Goal: Information Seeking & Learning: Find specific fact

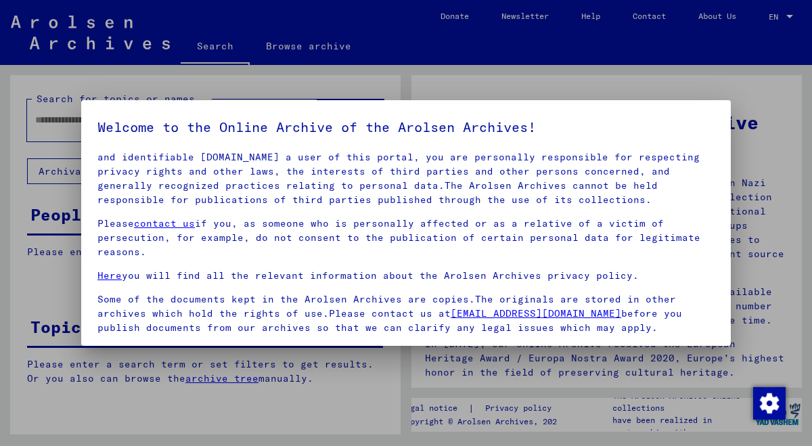
scroll to position [112, 0]
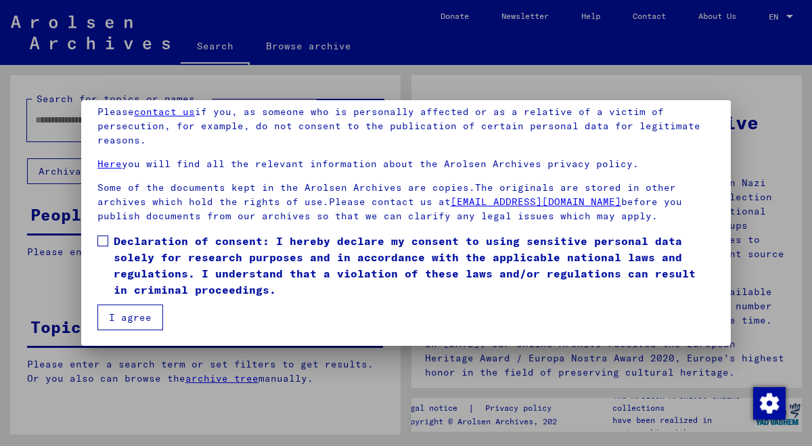
click at [102, 242] on span at bounding box center [102, 241] width 11 height 11
click at [122, 320] on button "I agree" at bounding box center [130, 318] width 66 height 26
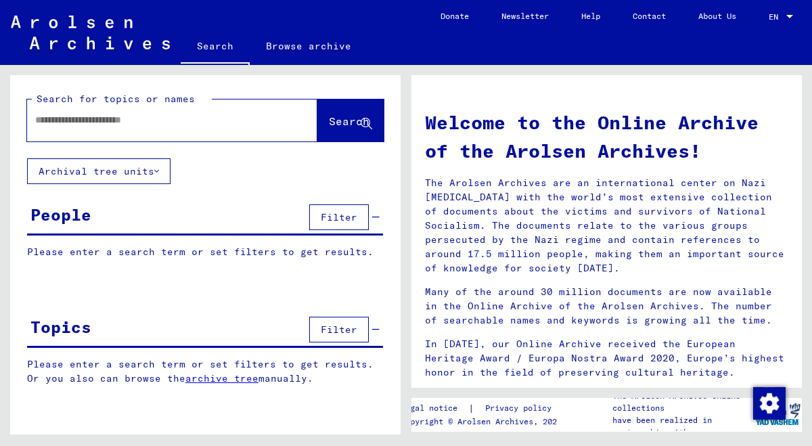
click at [168, 118] on input "text" at bounding box center [156, 120] width 242 height 14
type input "**********"
click at [319, 131] on button "Search" at bounding box center [350, 121] width 66 height 42
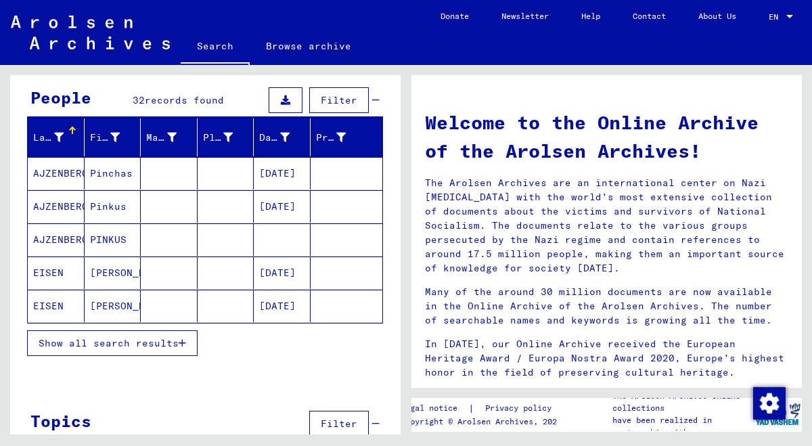
scroll to position [82, 0]
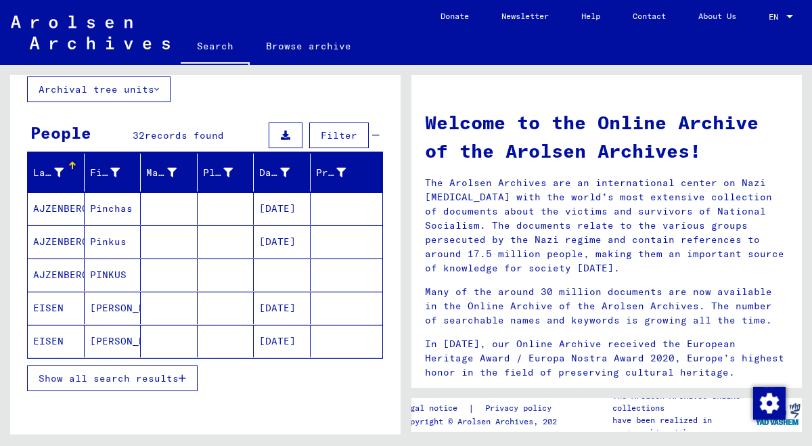
click at [97, 373] on span "Show all search results" at bounding box center [109, 378] width 140 height 12
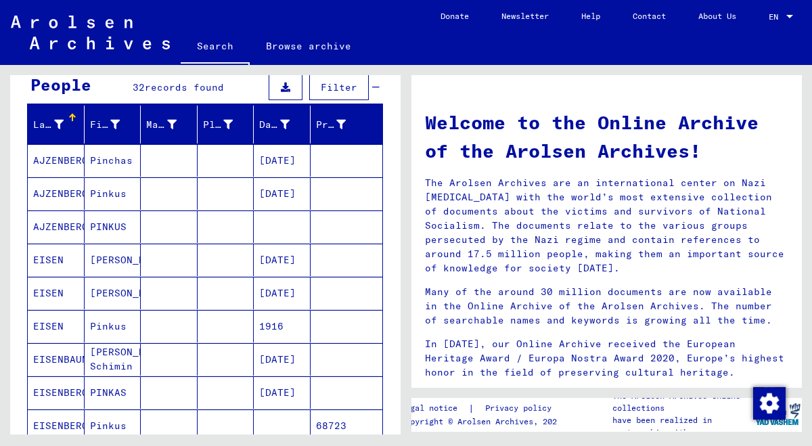
scroll to position [0, 0]
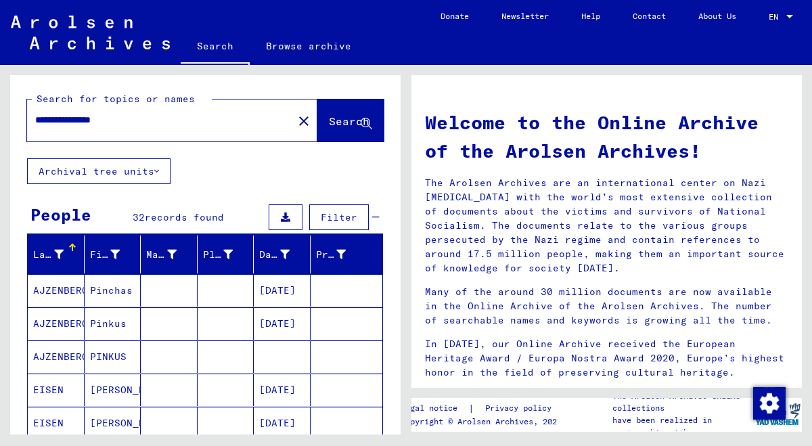
click at [66, 288] on mat-cell "AJZENBERG" at bounding box center [56, 290] width 57 height 32
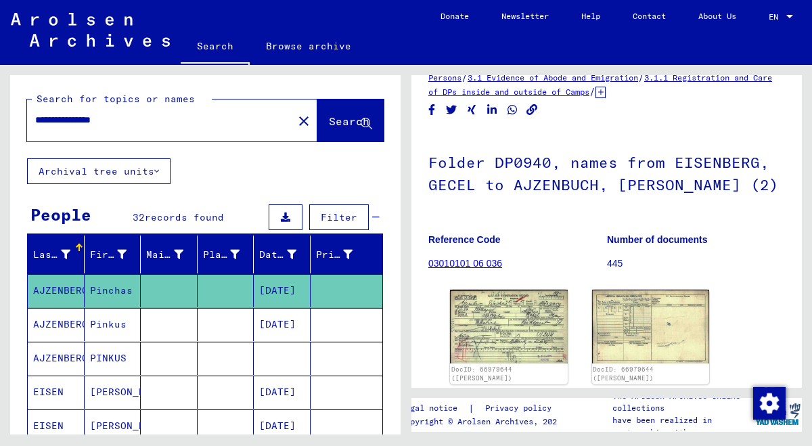
scroll to position [39, 0]
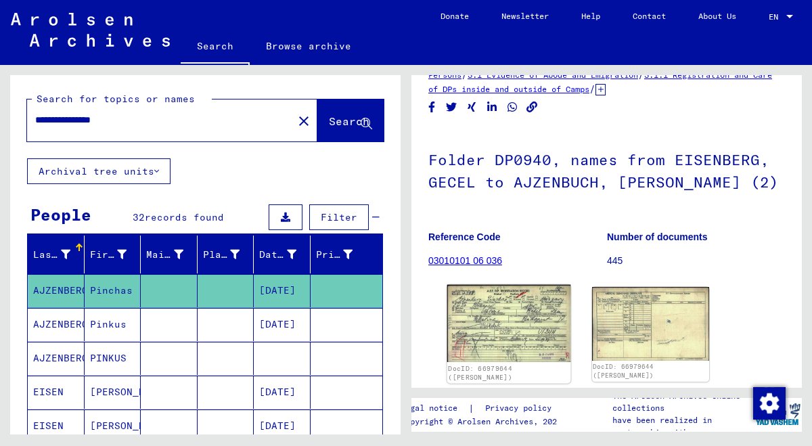
click at [533, 324] on img at bounding box center [508, 324] width 123 height 78
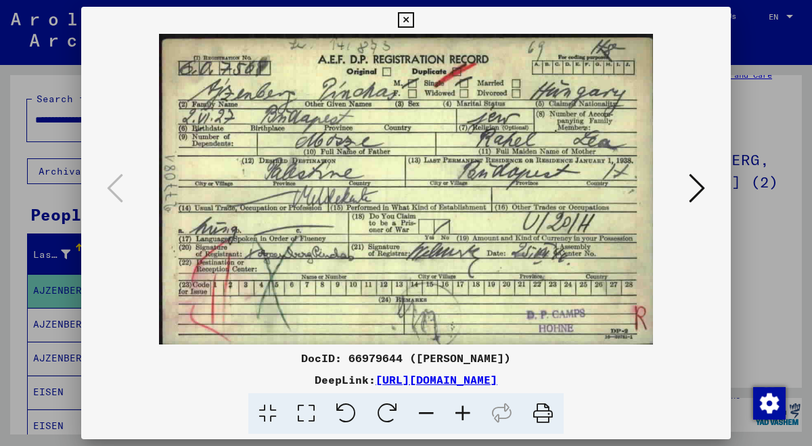
click at [414, 15] on icon at bounding box center [406, 20] width 16 height 16
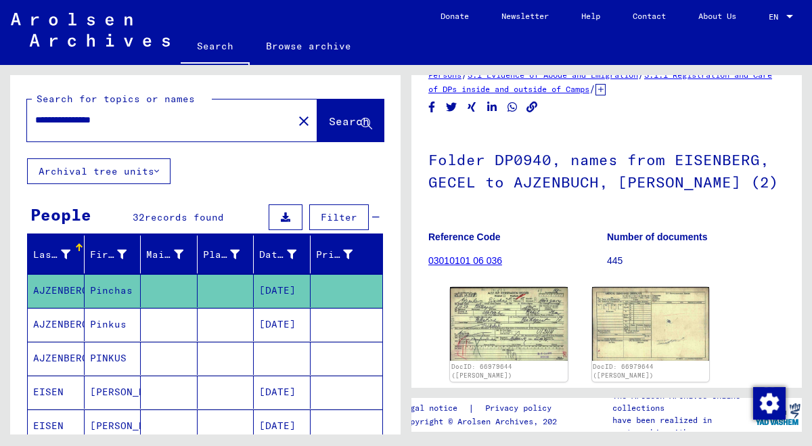
click at [61, 352] on mat-cell "AJZENBERG" at bounding box center [56, 358] width 57 height 33
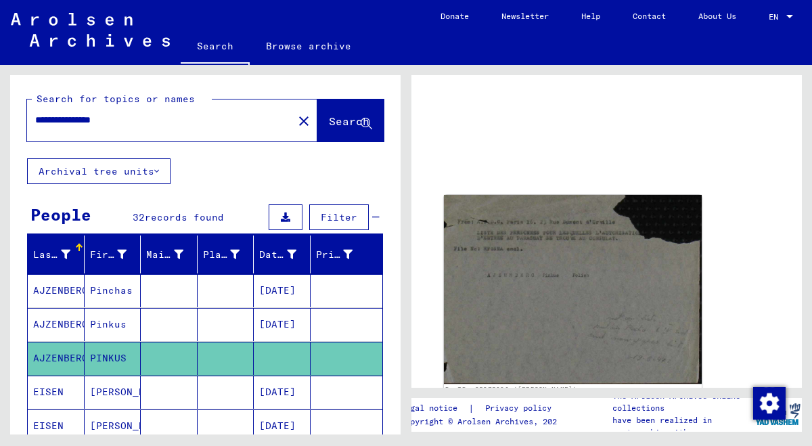
click at [558, 284] on img at bounding box center [573, 289] width 258 height 189
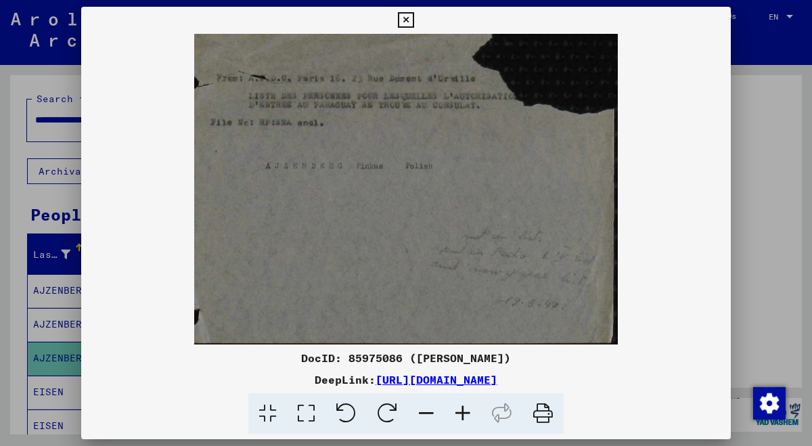
click at [414, 24] on icon at bounding box center [406, 20] width 16 height 16
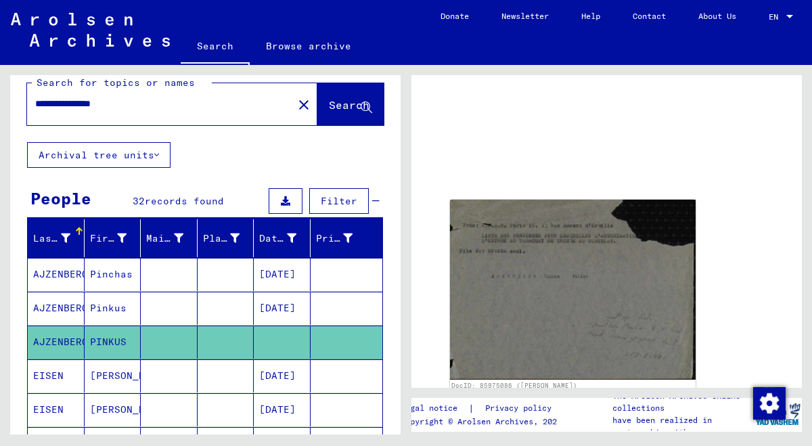
scroll to position [26, 0]
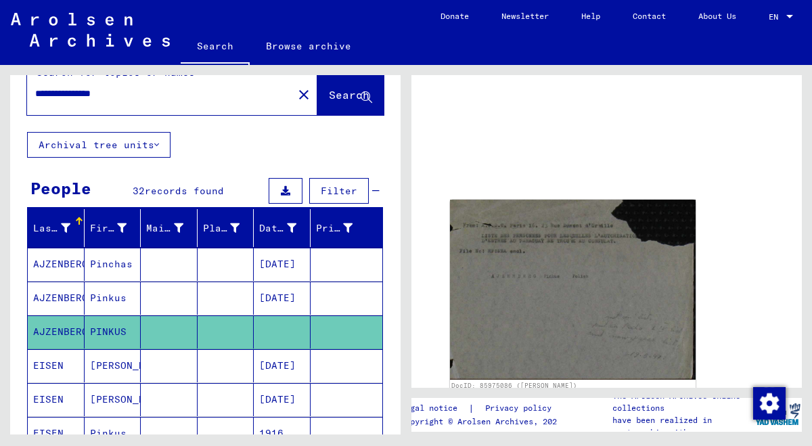
click at [68, 283] on mat-cell "AJZENBERG" at bounding box center [56, 298] width 57 height 33
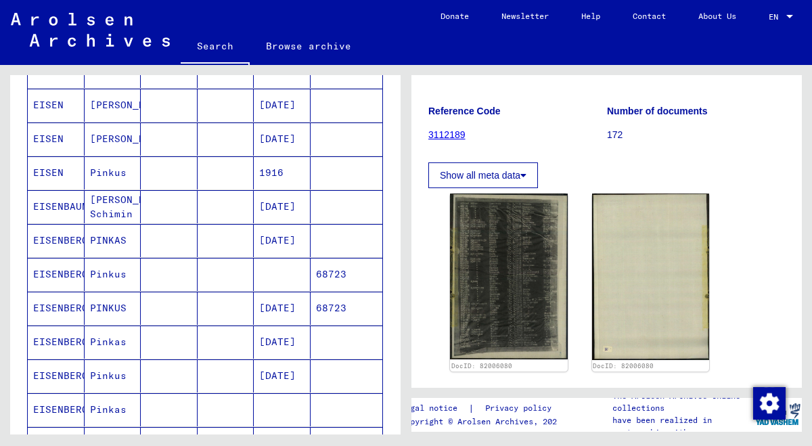
scroll to position [289, 0]
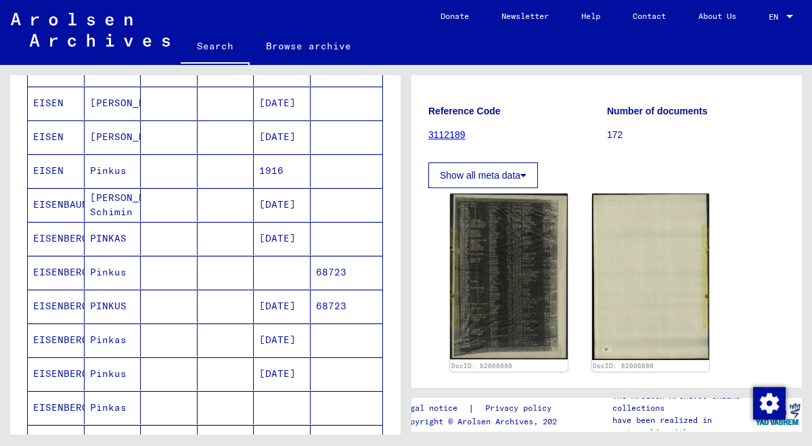
click at [62, 239] on mat-cell "EISENBERG" at bounding box center [56, 238] width 57 height 33
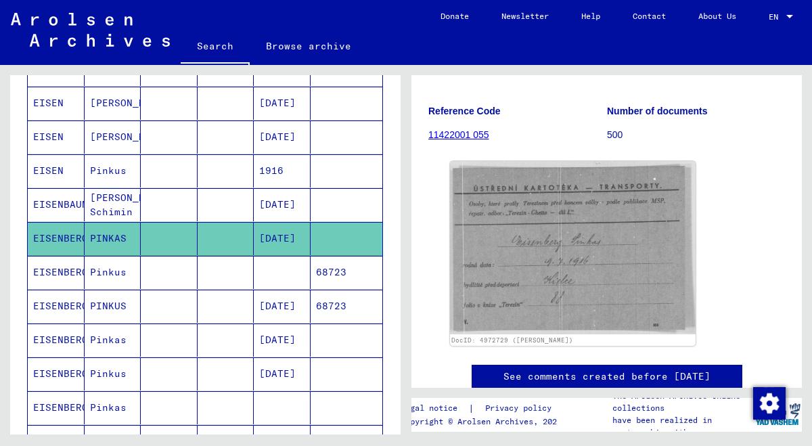
scroll to position [166, 0]
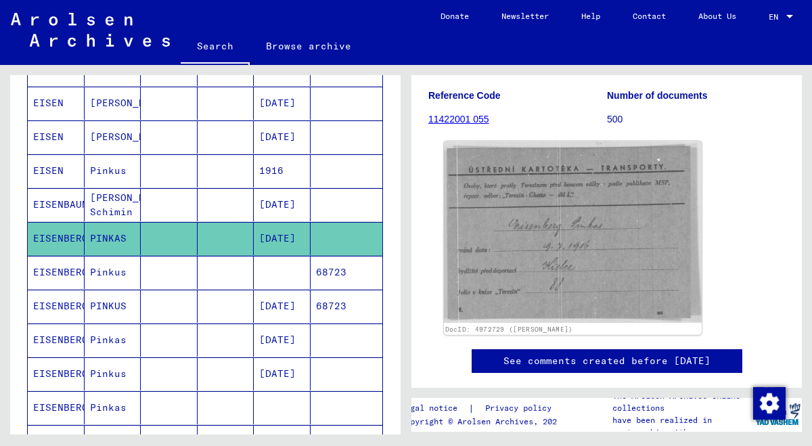
click at [580, 260] on img at bounding box center [573, 232] width 258 height 182
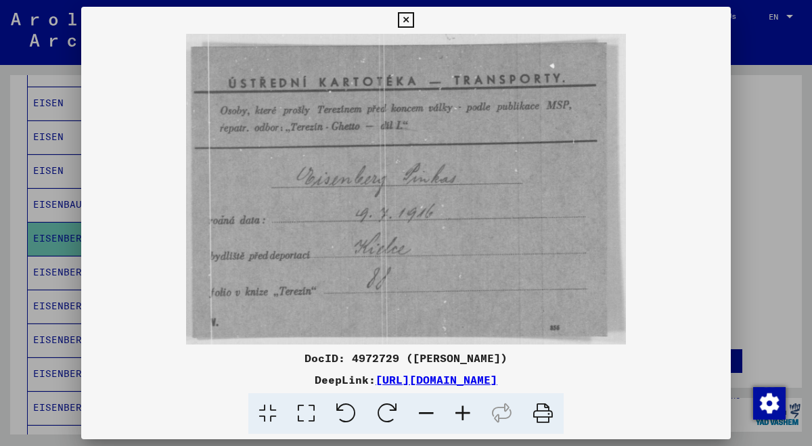
click at [466, 414] on icon at bounding box center [463, 413] width 37 height 41
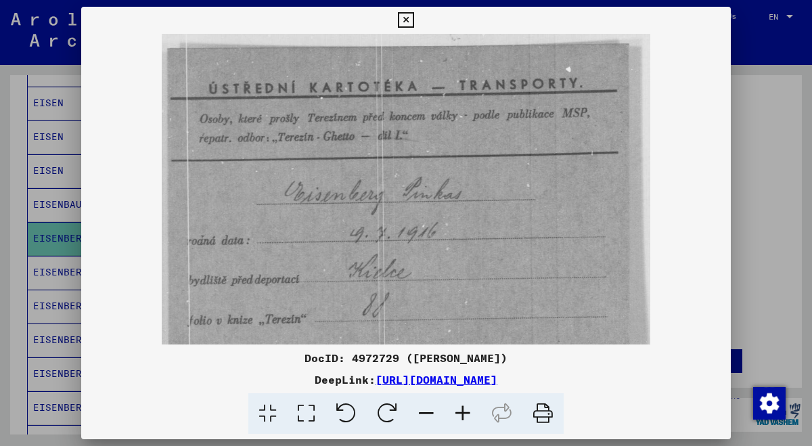
click at [466, 414] on icon at bounding box center [463, 413] width 37 height 41
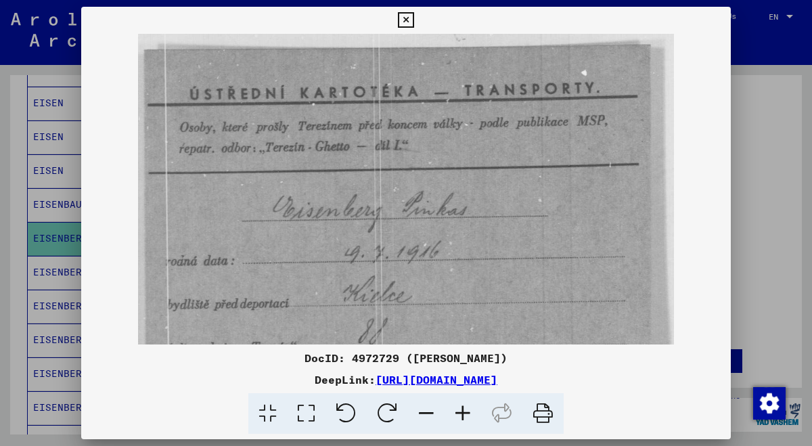
click at [466, 414] on icon at bounding box center [463, 413] width 37 height 41
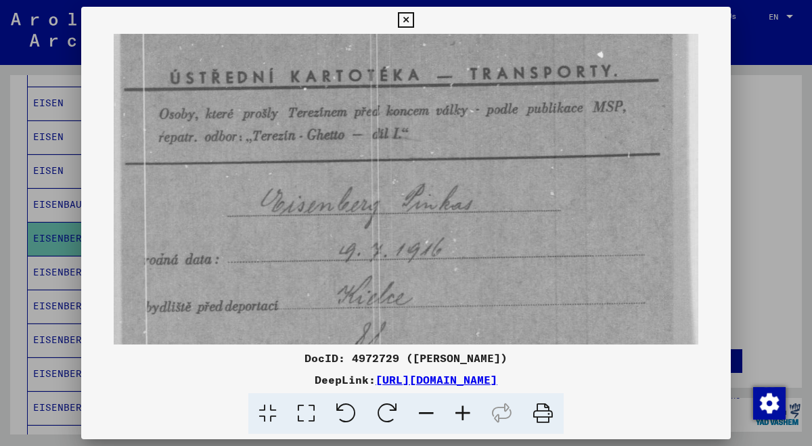
drag, startPoint x: 458, startPoint y: 303, endPoint x: 557, endPoint y: 278, distance: 102.6
click at [557, 278] on img at bounding box center [406, 218] width 585 height 412
click at [414, 14] on icon at bounding box center [406, 20] width 16 height 16
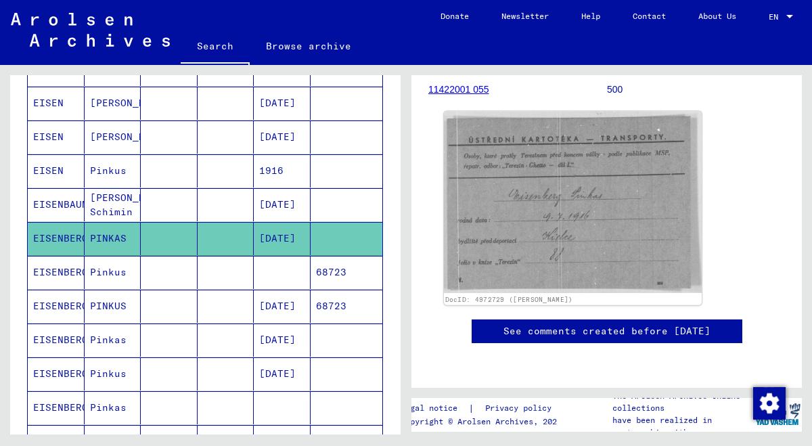
scroll to position [264, 0]
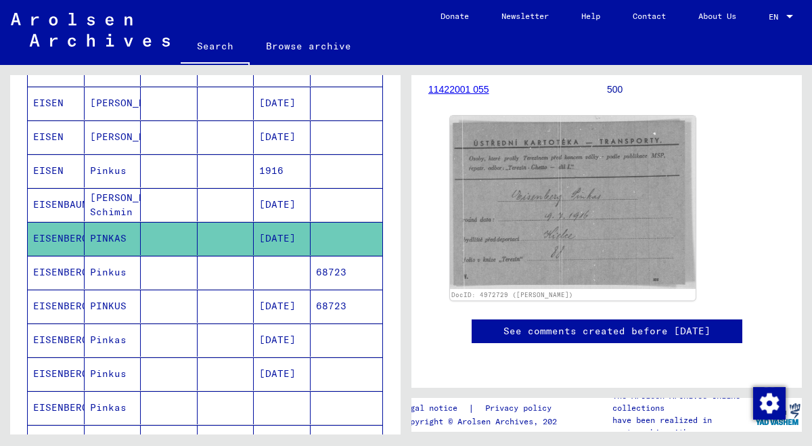
click at [59, 268] on mat-cell "EISENBERG" at bounding box center [56, 272] width 57 height 33
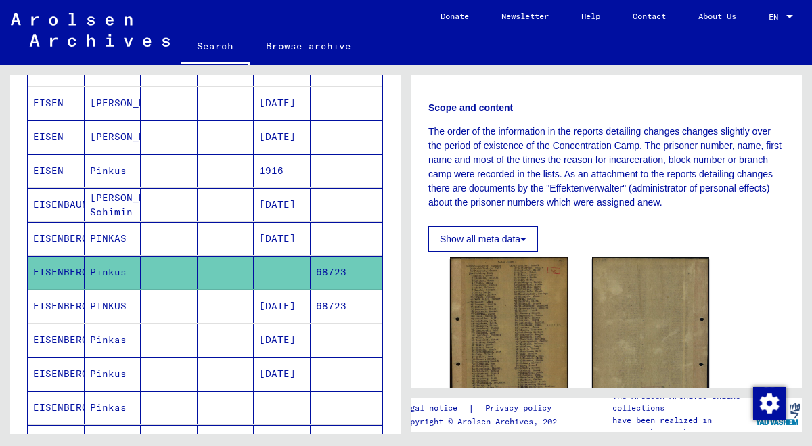
scroll to position [328, 0]
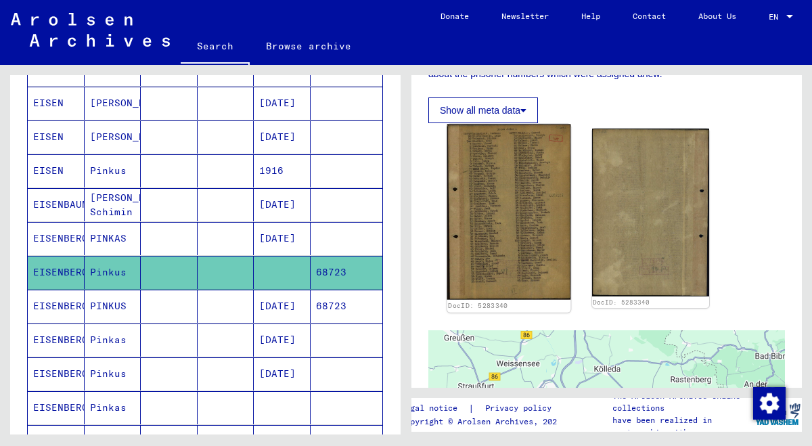
click at [530, 226] on img at bounding box center [508, 212] width 123 height 175
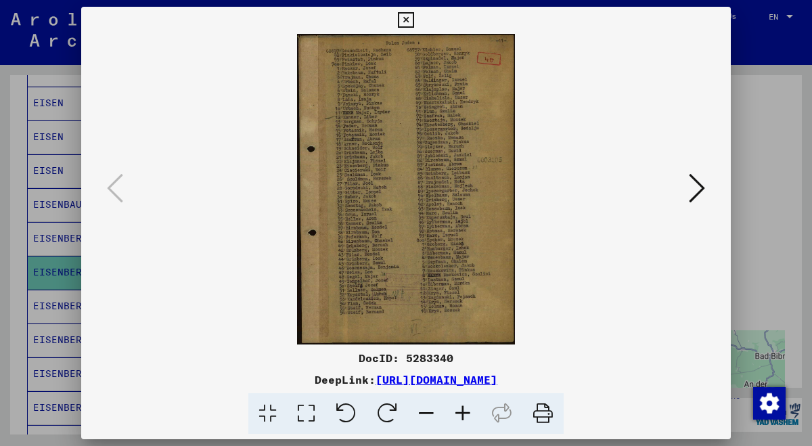
click at [458, 413] on icon at bounding box center [463, 413] width 37 height 41
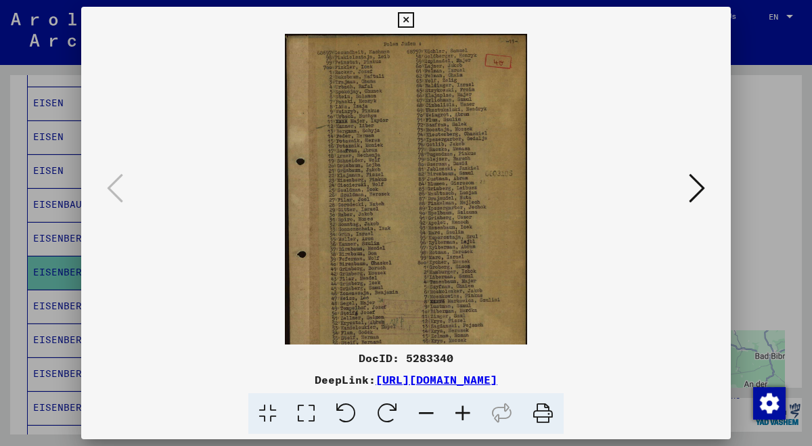
click at [458, 413] on icon at bounding box center [463, 413] width 37 height 41
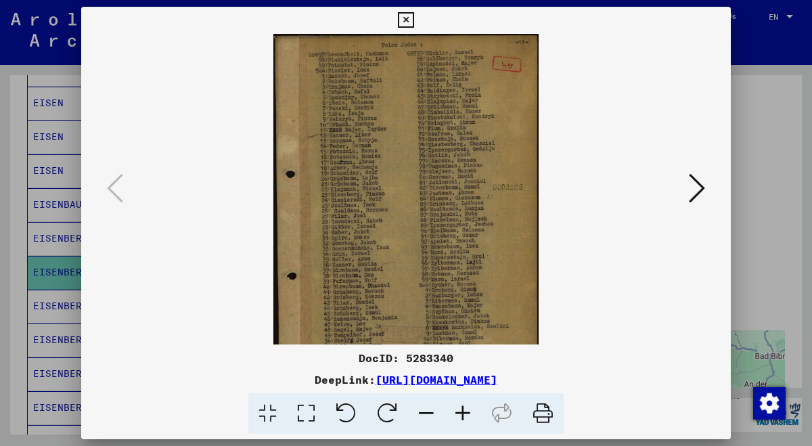
click at [458, 413] on icon at bounding box center [463, 413] width 37 height 41
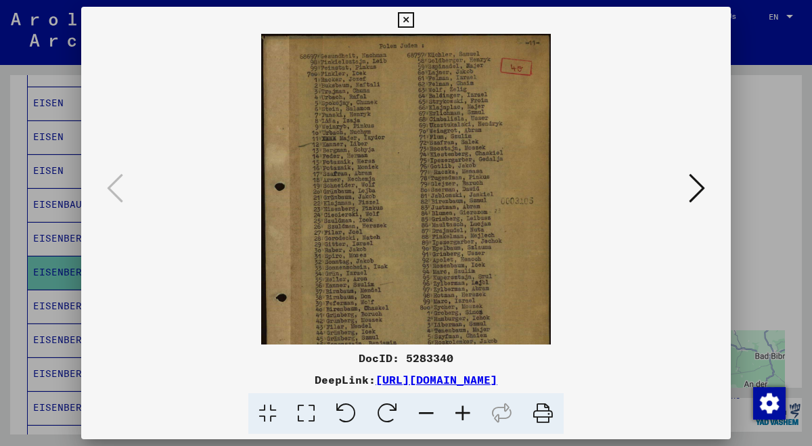
click at [458, 413] on icon at bounding box center [463, 413] width 37 height 41
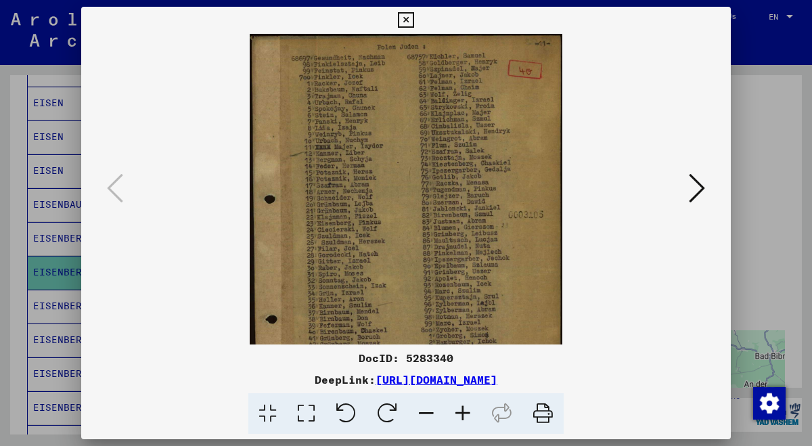
click at [458, 413] on icon at bounding box center [463, 413] width 37 height 41
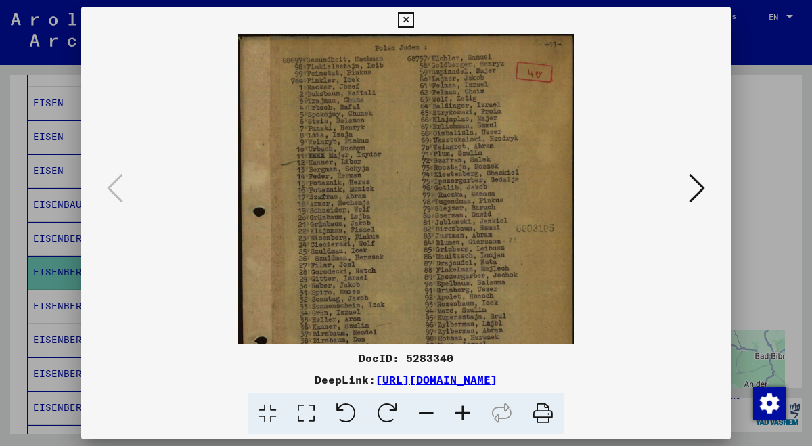
click at [458, 413] on icon at bounding box center [463, 413] width 37 height 41
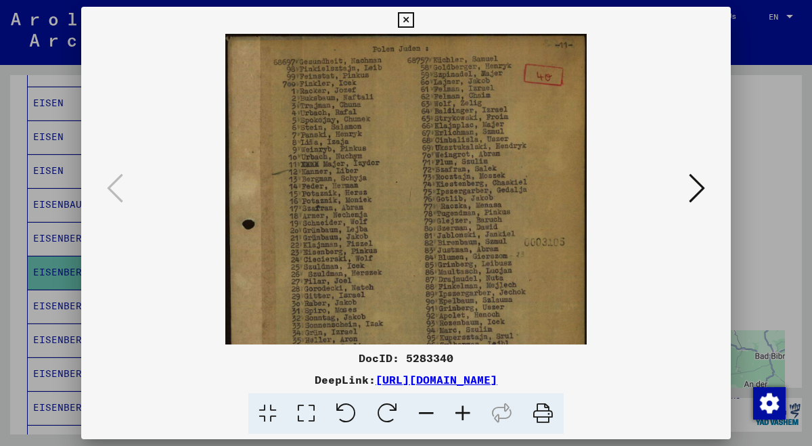
click at [458, 413] on icon at bounding box center [463, 413] width 37 height 41
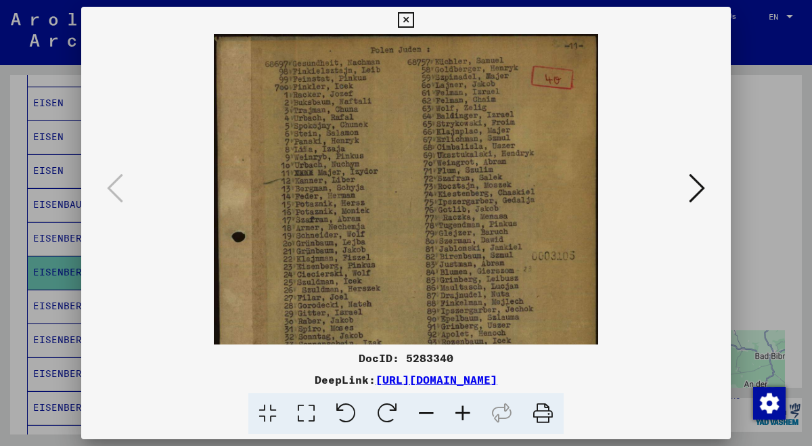
click at [458, 413] on icon at bounding box center [463, 413] width 37 height 41
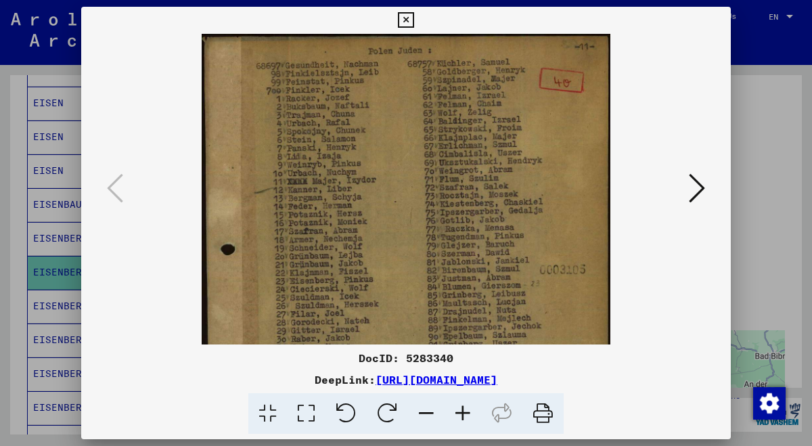
click at [458, 413] on icon at bounding box center [463, 413] width 37 height 41
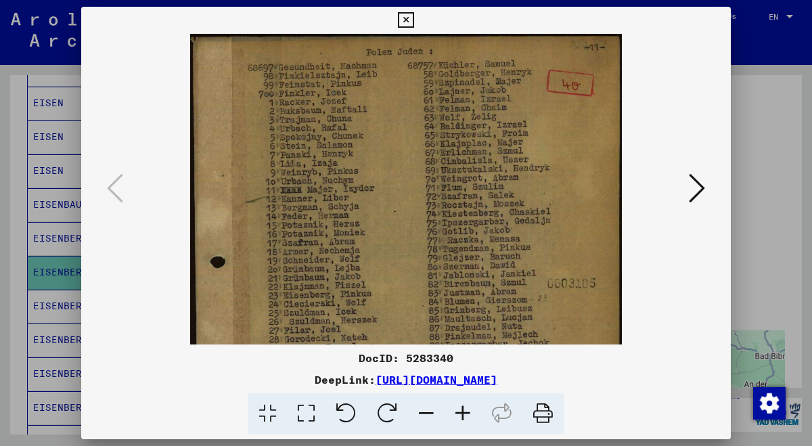
click at [458, 413] on icon at bounding box center [463, 413] width 37 height 41
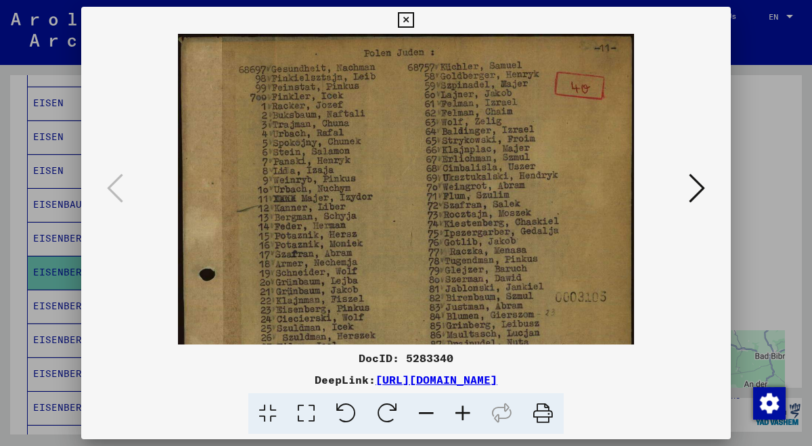
click at [414, 18] on icon at bounding box center [406, 20] width 16 height 16
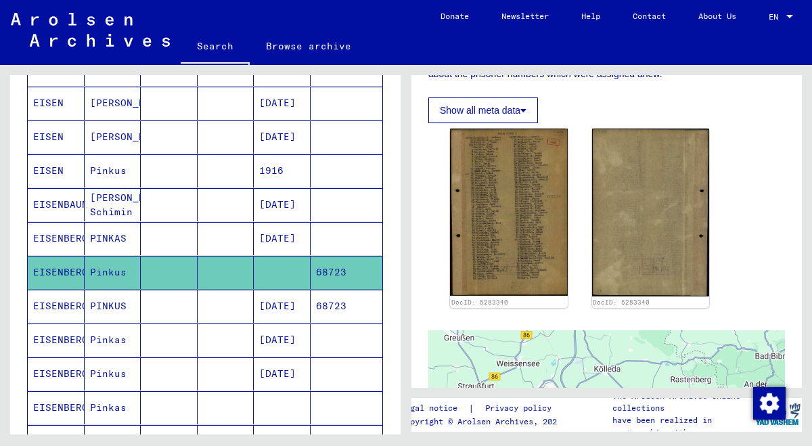
click at [44, 305] on mat-cell "EISENBERG" at bounding box center [56, 306] width 57 height 33
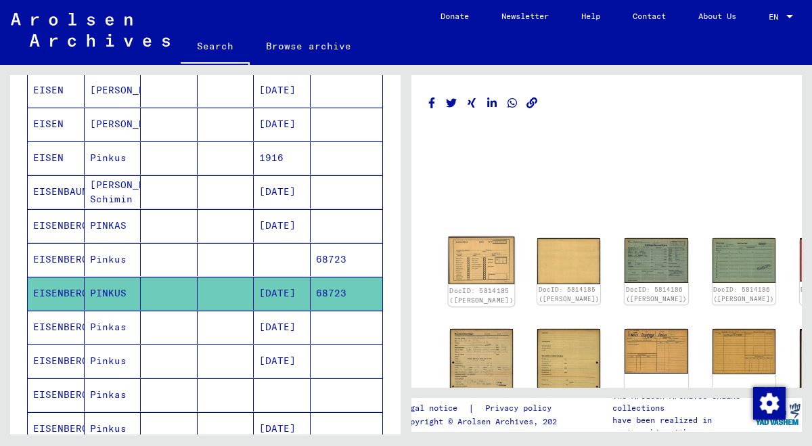
click at [473, 250] on img at bounding box center [482, 260] width 66 height 47
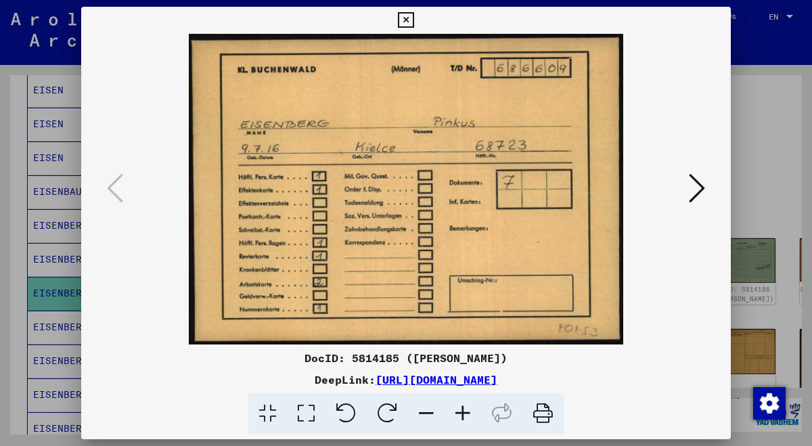
click at [699, 178] on icon at bounding box center [697, 188] width 16 height 32
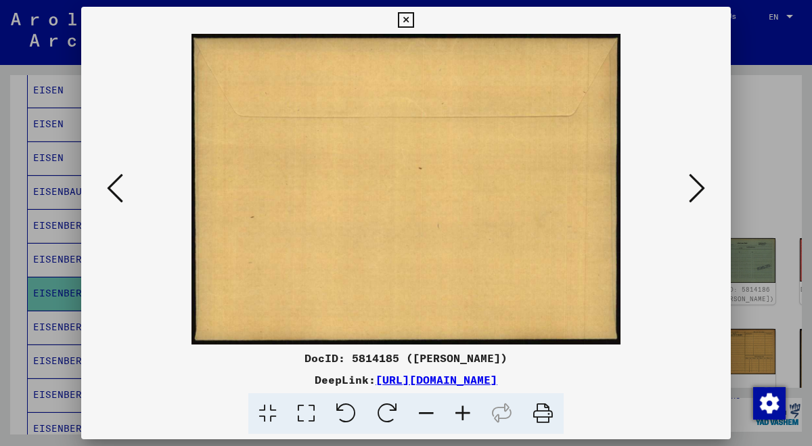
click at [697, 183] on icon at bounding box center [697, 188] width 16 height 32
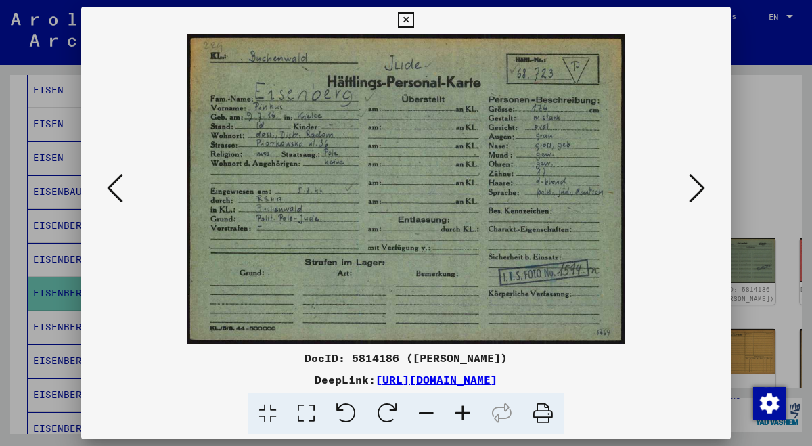
click at [465, 414] on icon at bounding box center [463, 413] width 37 height 41
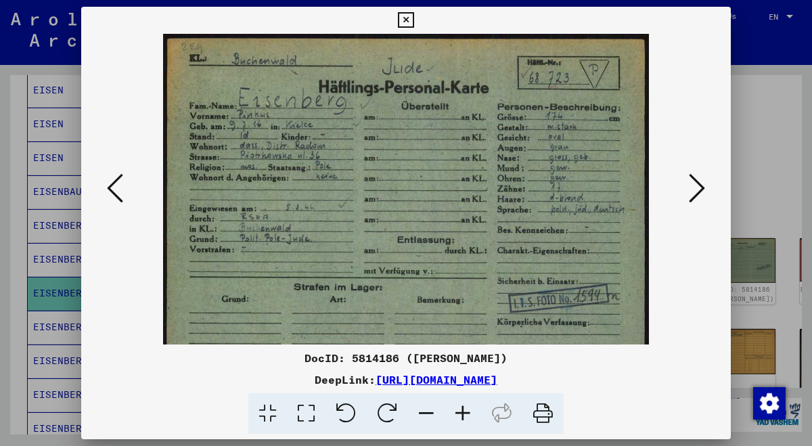
click at [465, 414] on icon at bounding box center [463, 413] width 37 height 41
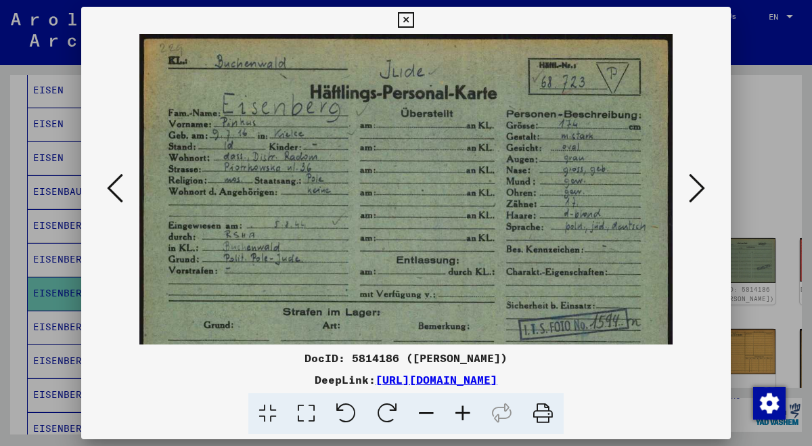
click at [465, 414] on icon at bounding box center [463, 413] width 37 height 41
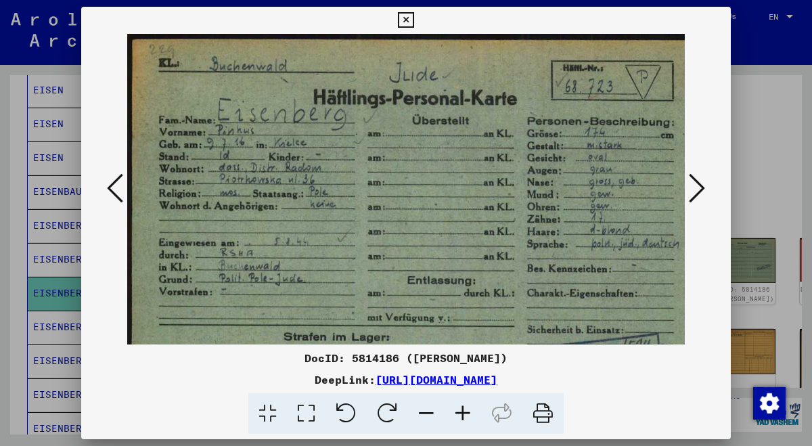
click at [465, 414] on icon at bounding box center [463, 413] width 37 height 41
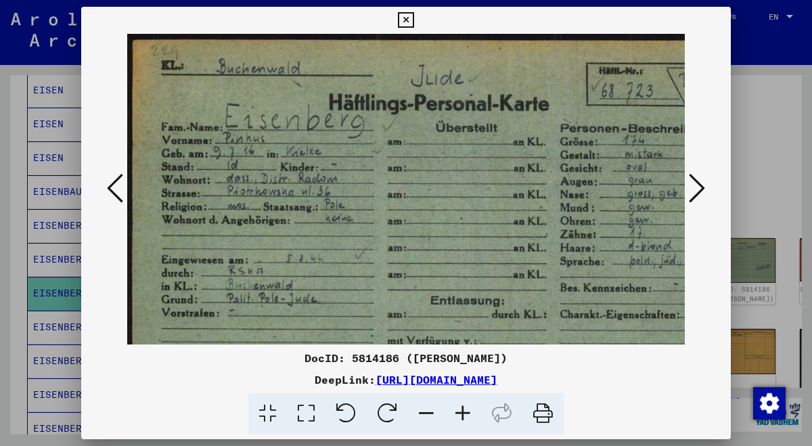
click at [465, 414] on icon at bounding box center [463, 413] width 37 height 41
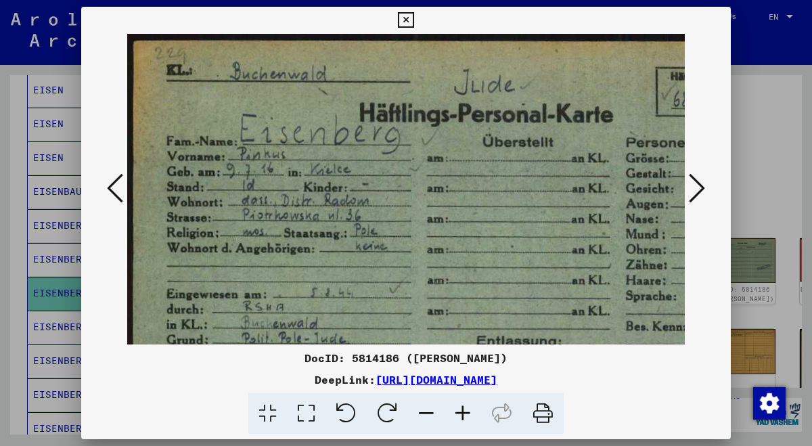
click at [465, 414] on icon at bounding box center [463, 413] width 37 height 41
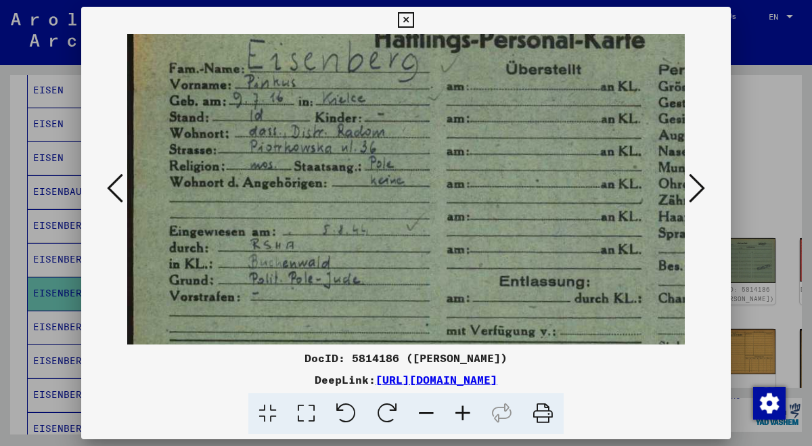
drag, startPoint x: 455, startPoint y: 271, endPoint x: 464, endPoint y: 191, distance: 81.1
click at [464, 191] on img at bounding box center [513, 228] width 772 height 548
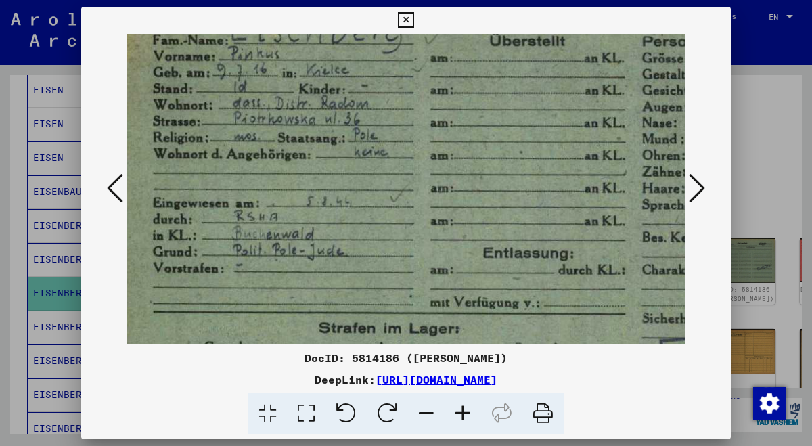
scroll to position [108, 18]
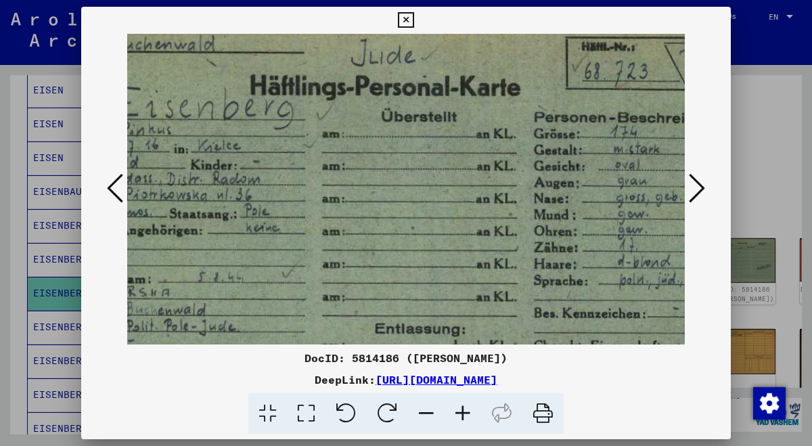
drag, startPoint x: 468, startPoint y: 253, endPoint x: 341, endPoint y: 304, distance: 137.9
click at [341, 304] on img at bounding box center [389, 275] width 772 height 548
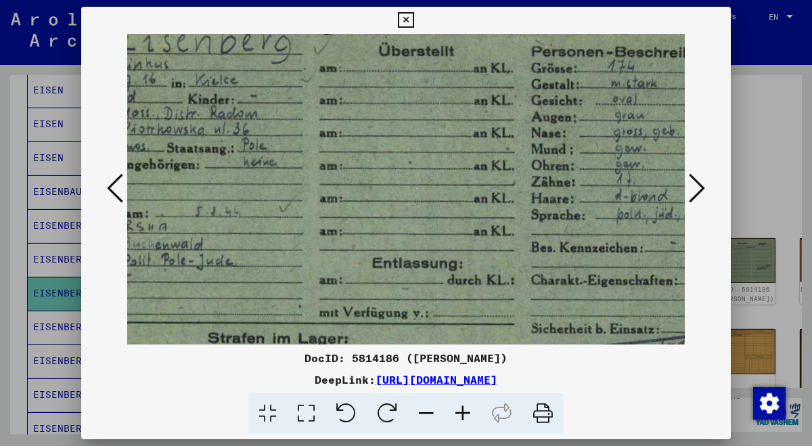
scroll to position [101, 121]
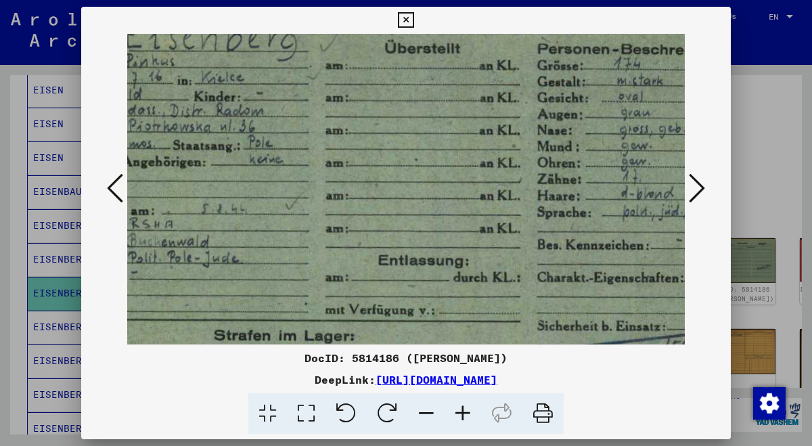
drag, startPoint x: 462, startPoint y: 267, endPoint x: 459, endPoint y: 194, distance: 73.9
click at [459, 194] on img at bounding box center [392, 207] width 772 height 548
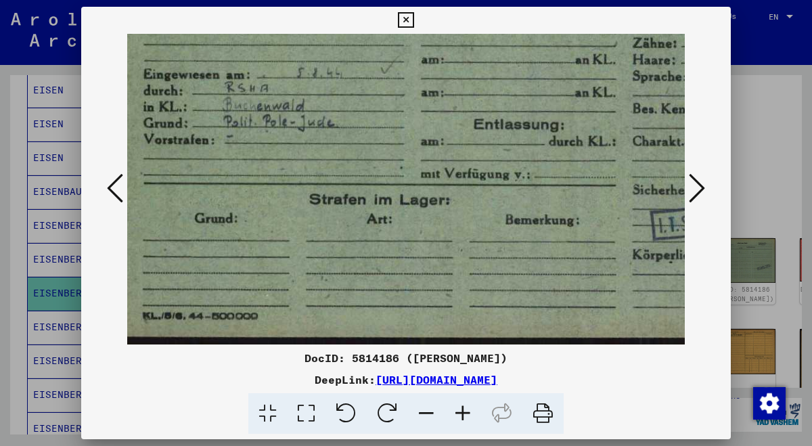
drag, startPoint x: 468, startPoint y: 240, endPoint x: 563, endPoint y: 12, distance: 247.0
click at [563, 12] on div "DocID: 5814186 ([PERSON_NAME]) DeepLink: [URL][DOMAIN_NAME]" at bounding box center [406, 221] width 650 height 428
click at [704, 187] on icon at bounding box center [697, 188] width 16 height 32
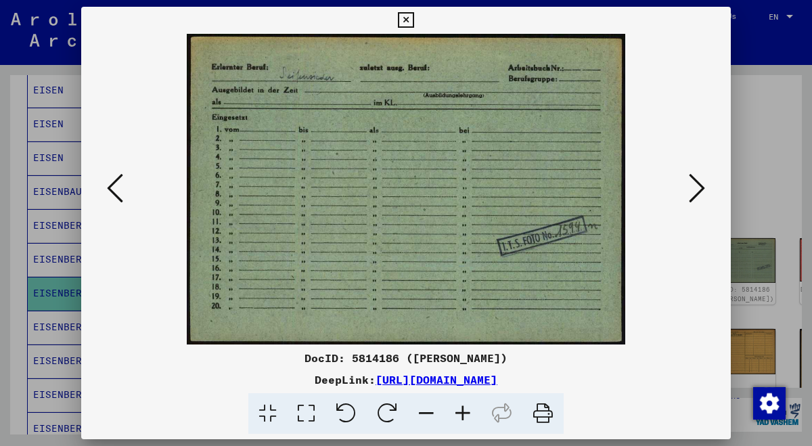
click at [704, 190] on icon at bounding box center [697, 188] width 16 height 32
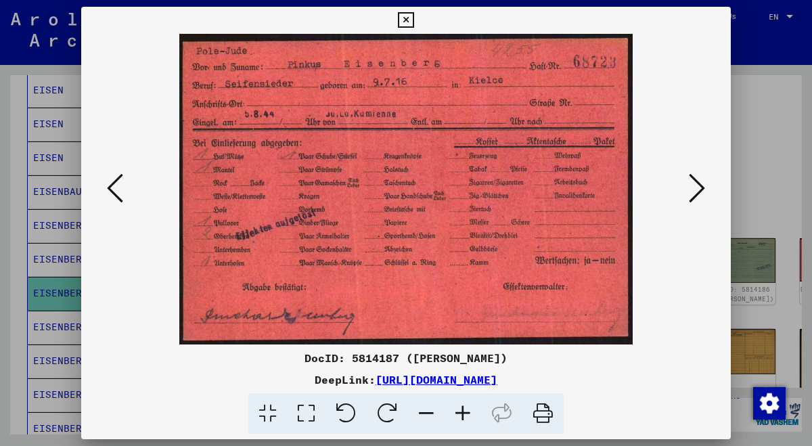
click at [704, 190] on icon at bounding box center [697, 188] width 16 height 32
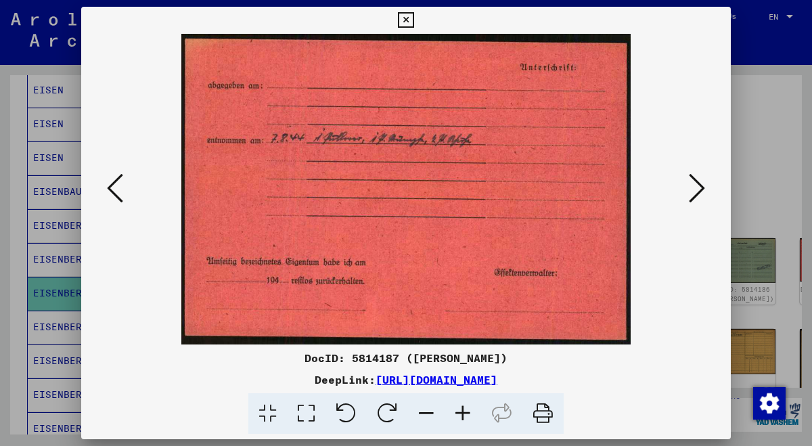
click at [704, 190] on icon at bounding box center [697, 188] width 16 height 32
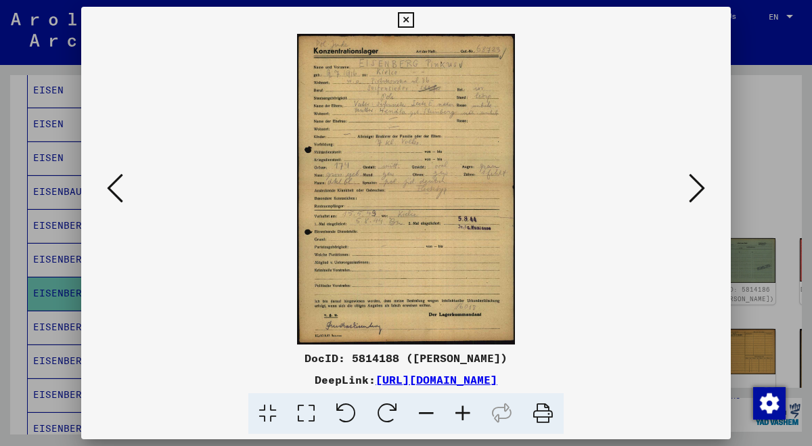
click at [462, 415] on icon at bounding box center [463, 413] width 37 height 41
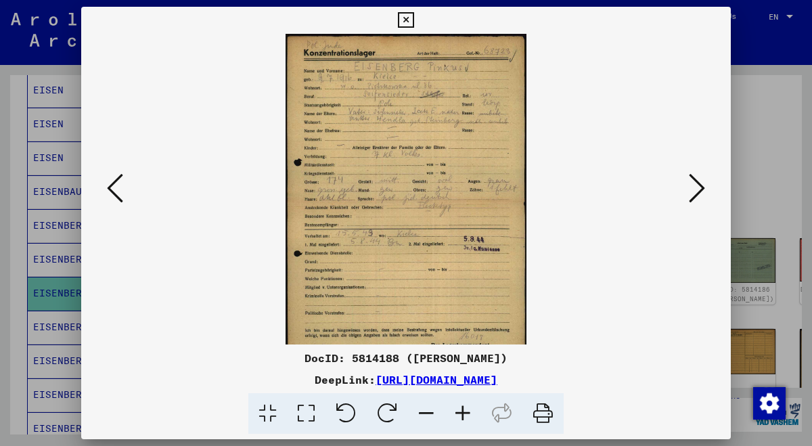
click at [462, 415] on icon at bounding box center [463, 413] width 37 height 41
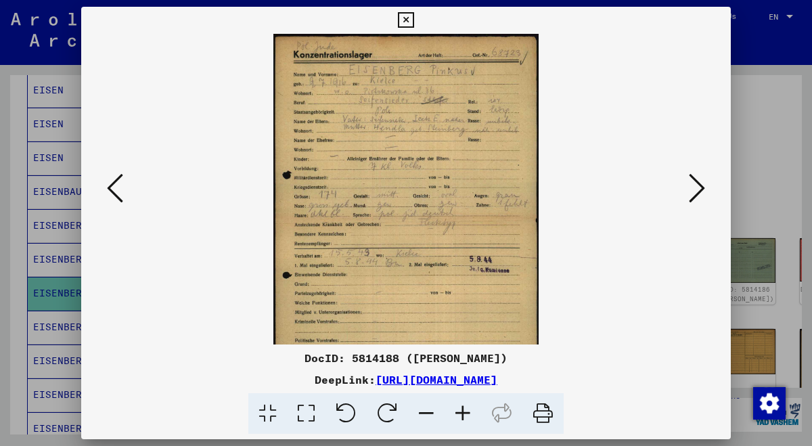
click at [462, 415] on icon at bounding box center [463, 413] width 37 height 41
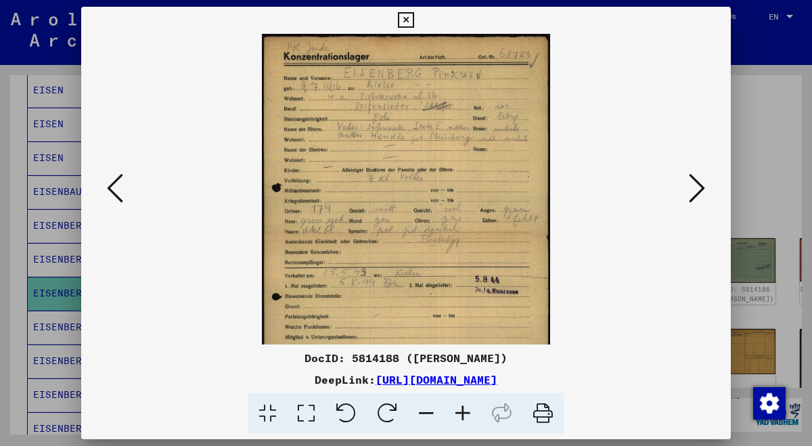
click at [462, 415] on icon at bounding box center [463, 413] width 37 height 41
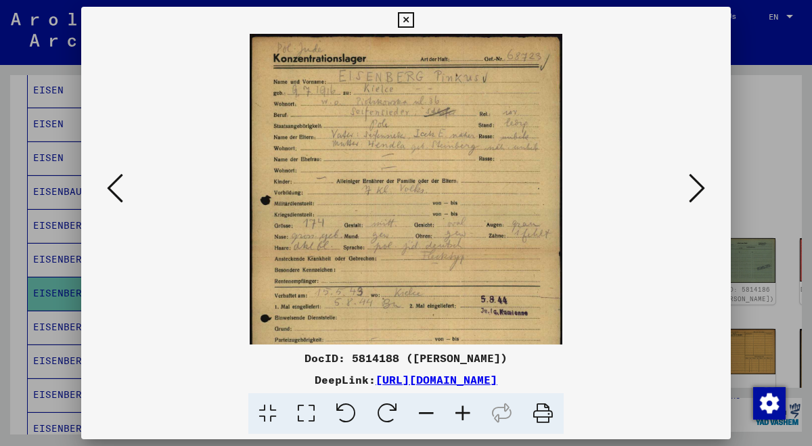
click at [462, 415] on icon at bounding box center [463, 413] width 37 height 41
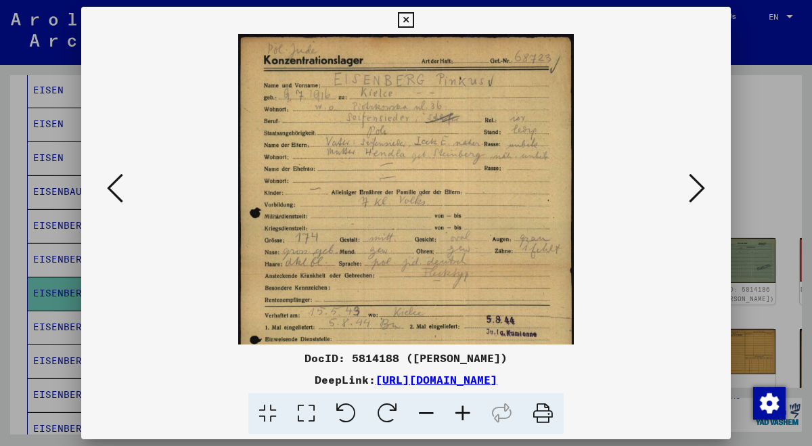
click at [462, 415] on icon at bounding box center [463, 413] width 37 height 41
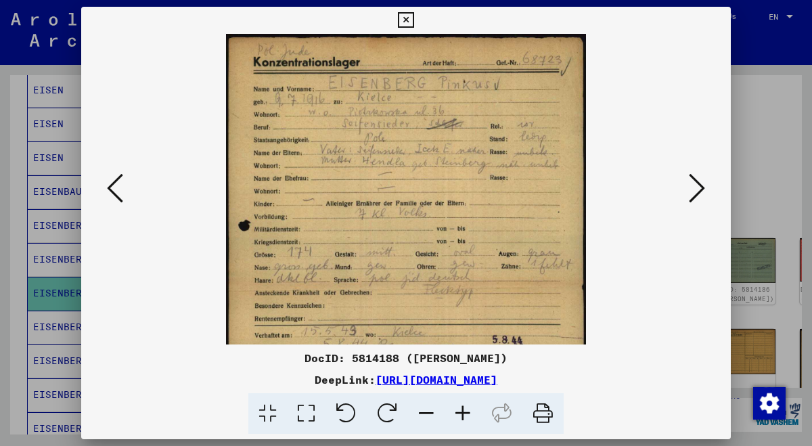
click at [462, 415] on icon at bounding box center [463, 413] width 37 height 41
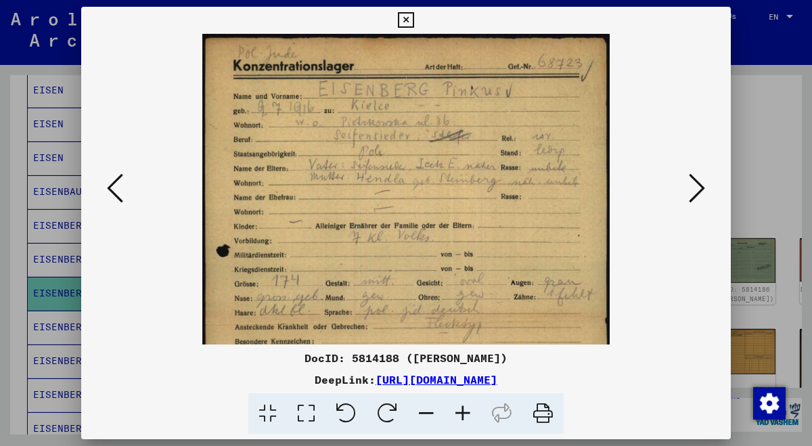
click at [462, 415] on icon at bounding box center [463, 413] width 37 height 41
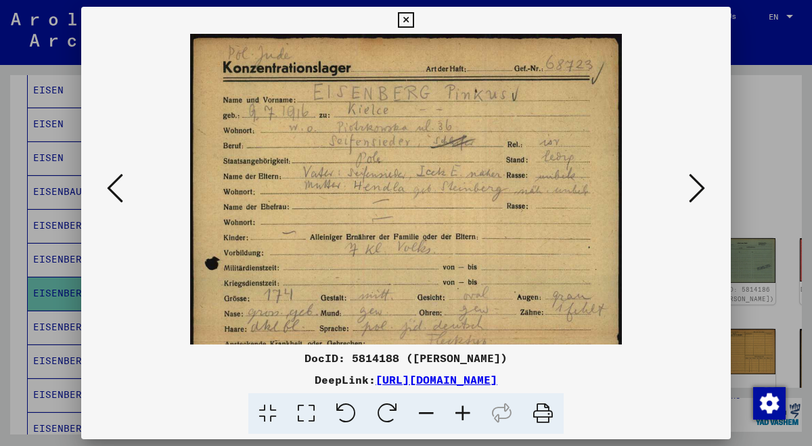
click at [462, 415] on icon at bounding box center [463, 413] width 37 height 41
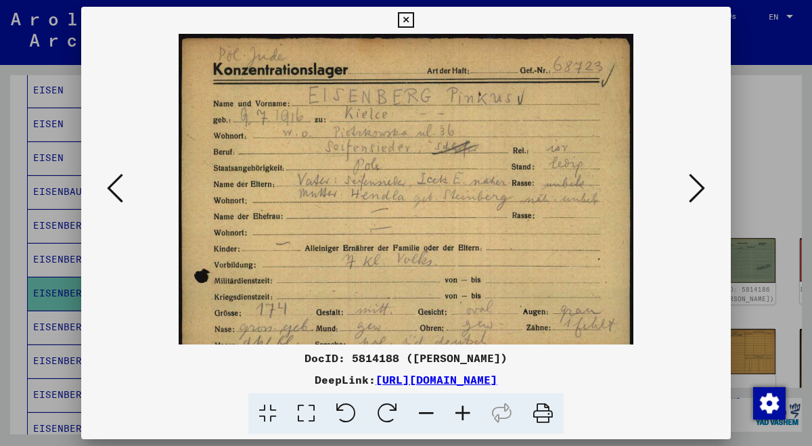
click at [462, 415] on icon at bounding box center [463, 413] width 37 height 41
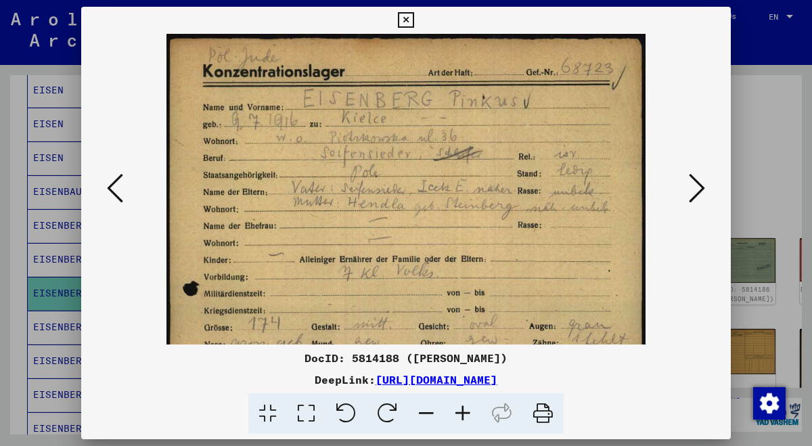
click at [462, 415] on icon at bounding box center [463, 413] width 37 height 41
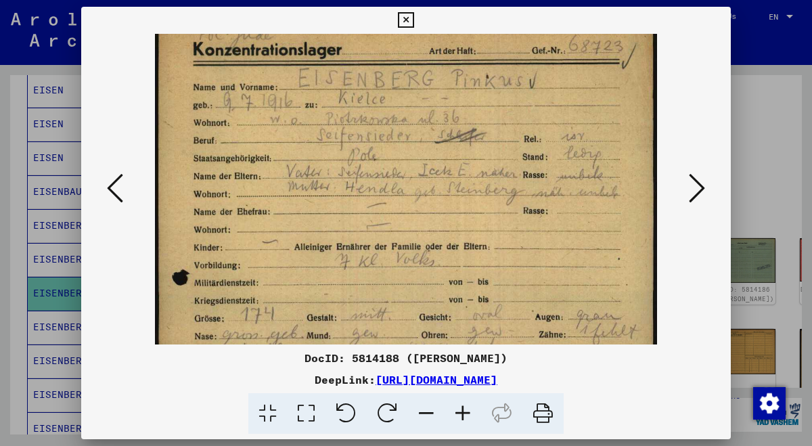
scroll to position [26, 0]
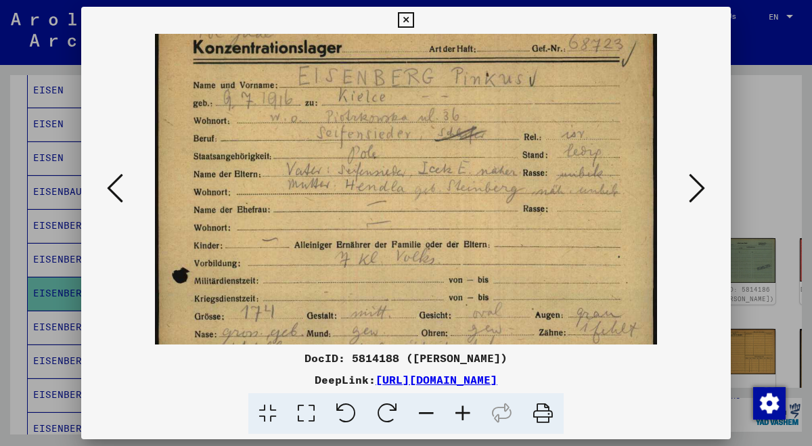
drag, startPoint x: 461, startPoint y: 290, endPoint x: 461, endPoint y: 263, distance: 26.4
click at [461, 263] on img at bounding box center [406, 366] width 502 height 717
click at [468, 410] on icon at bounding box center [463, 413] width 37 height 41
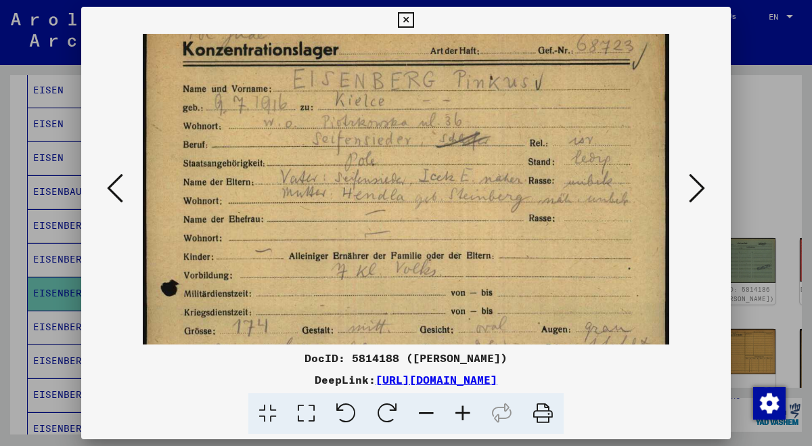
click at [468, 410] on icon at bounding box center [463, 413] width 37 height 41
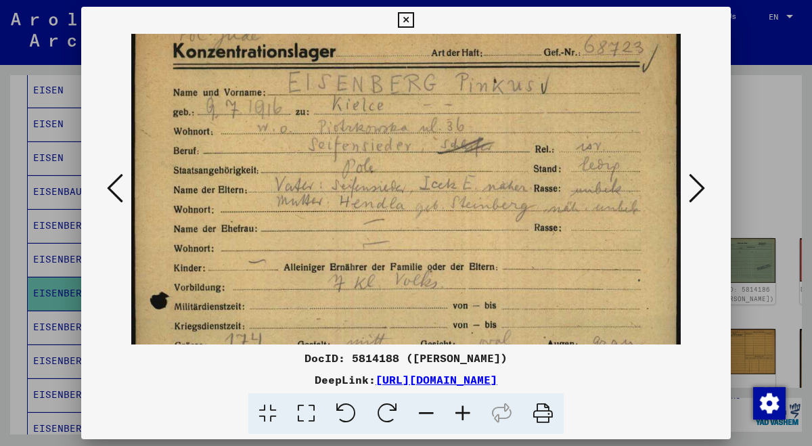
click at [468, 410] on icon at bounding box center [463, 413] width 37 height 41
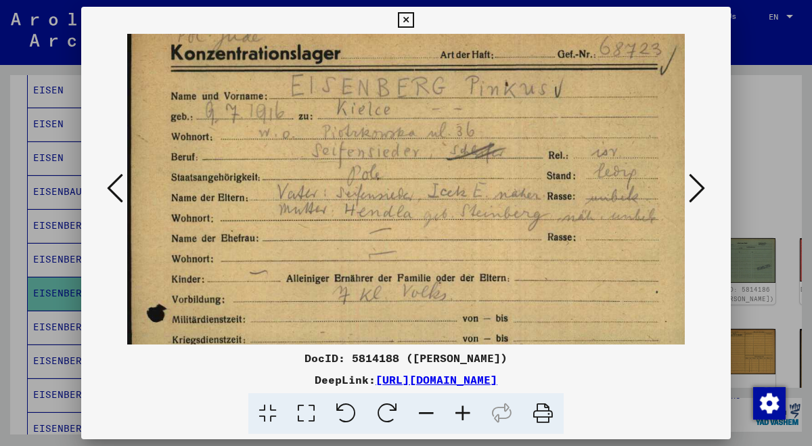
click at [468, 410] on icon at bounding box center [463, 413] width 37 height 41
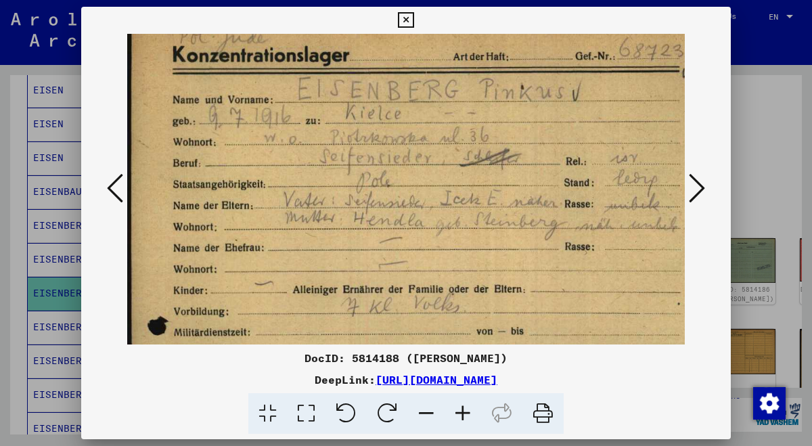
click at [468, 410] on icon at bounding box center [463, 413] width 37 height 41
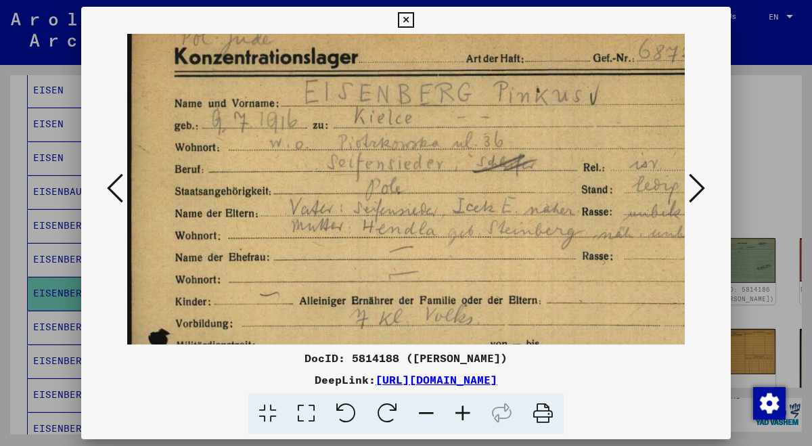
click at [468, 410] on icon at bounding box center [463, 413] width 37 height 41
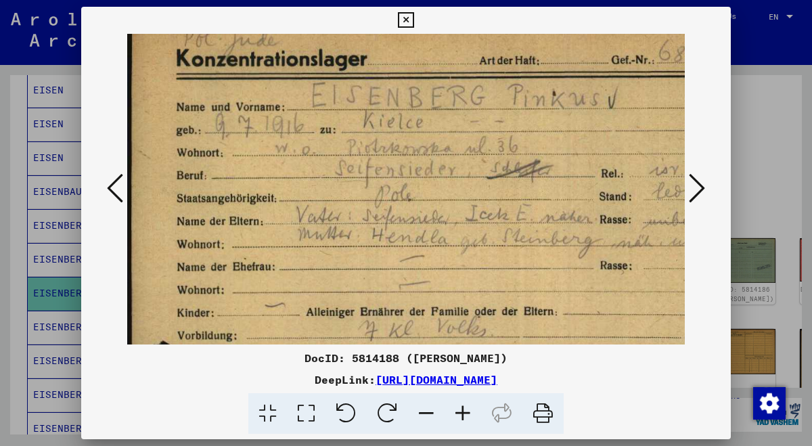
click at [468, 410] on icon at bounding box center [463, 413] width 37 height 41
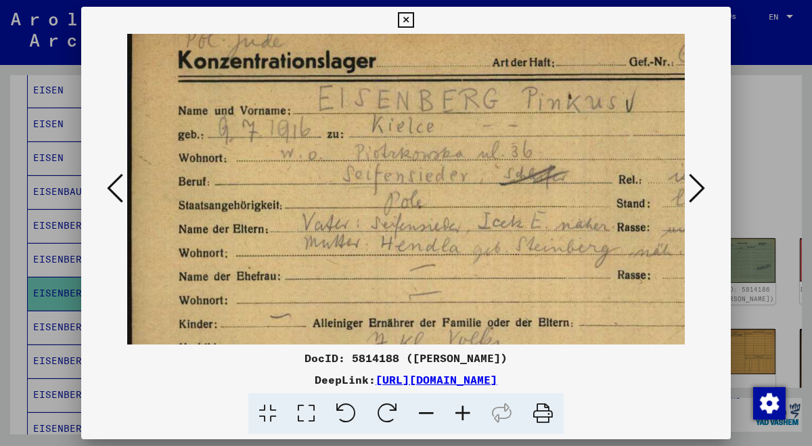
click at [468, 410] on icon at bounding box center [463, 413] width 37 height 41
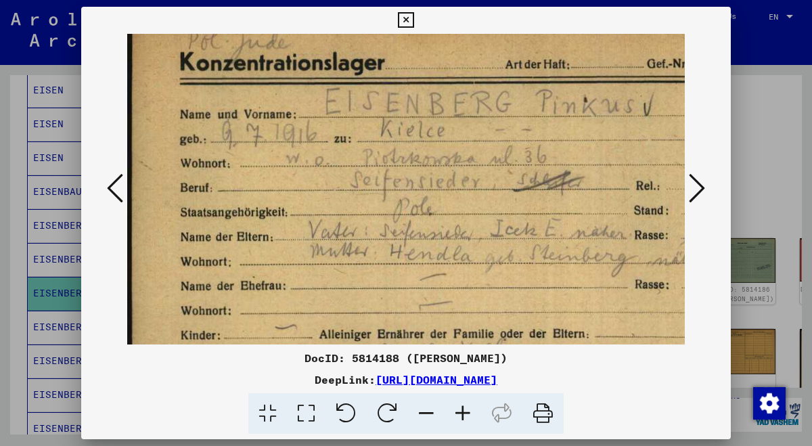
click at [468, 410] on icon at bounding box center [463, 413] width 37 height 41
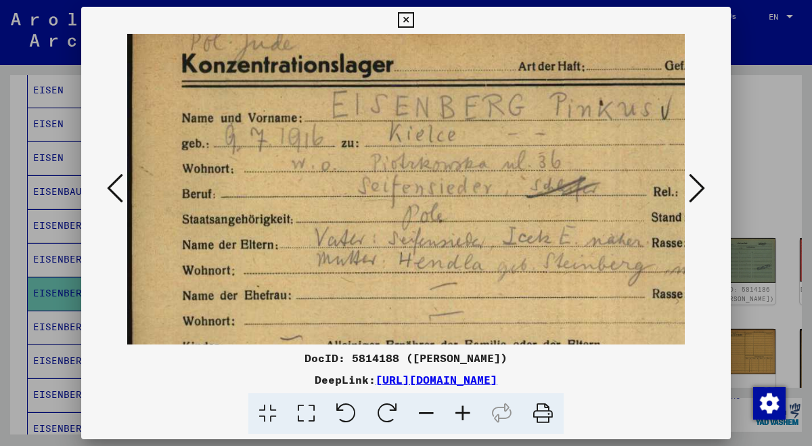
click at [468, 410] on icon at bounding box center [463, 413] width 37 height 41
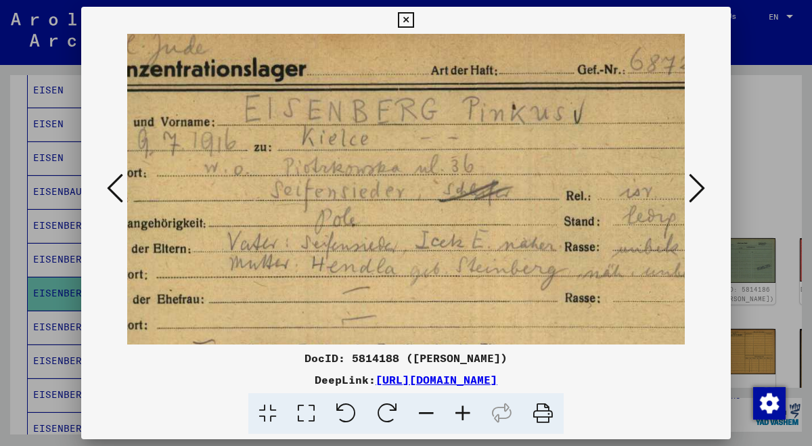
drag, startPoint x: 494, startPoint y: 294, endPoint x: 405, endPoint y: 299, distance: 88.1
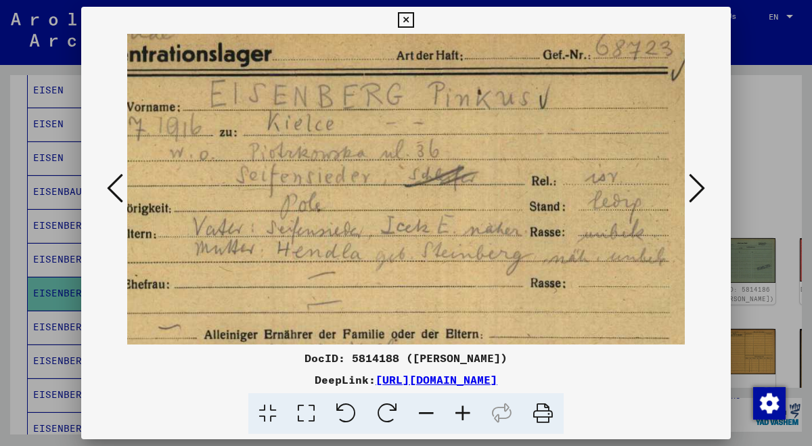
scroll to position [37, 124]
drag, startPoint x: 407, startPoint y: 319, endPoint x: 369, endPoint y: 303, distance: 41.2
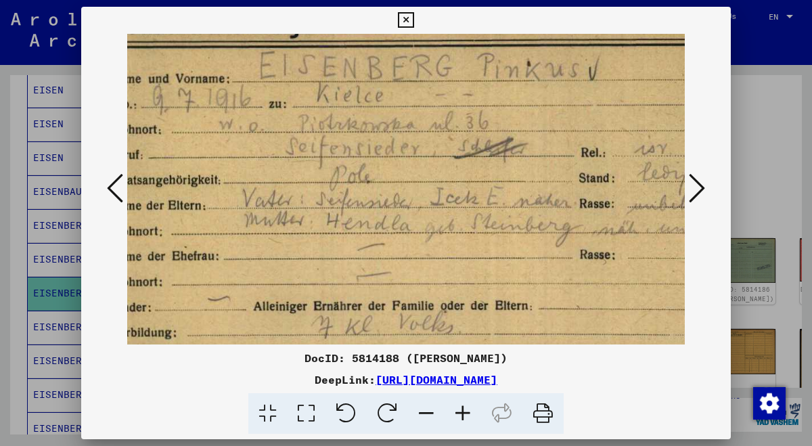
scroll to position [65, 73]
drag, startPoint x: 379, startPoint y: 309, endPoint x: 430, endPoint y: 279, distance: 59.2
click at [700, 190] on icon at bounding box center [697, 188] width 16 height 32
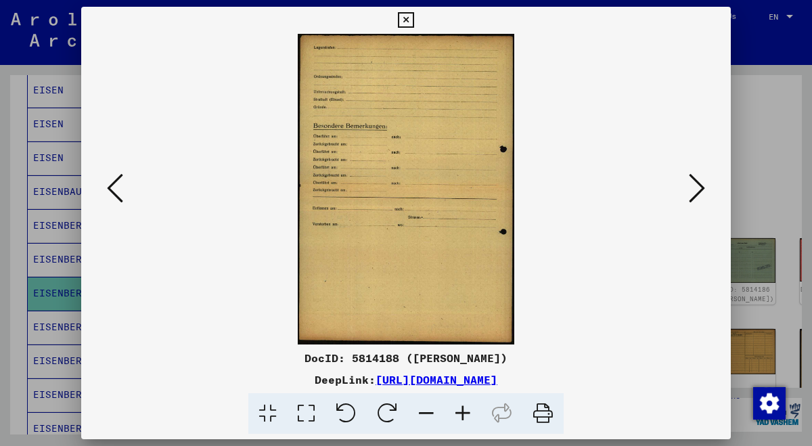
scroll to position [0, 0]
click at [700, 190] on icon at bounding box center [697, 188] width 16 height 32
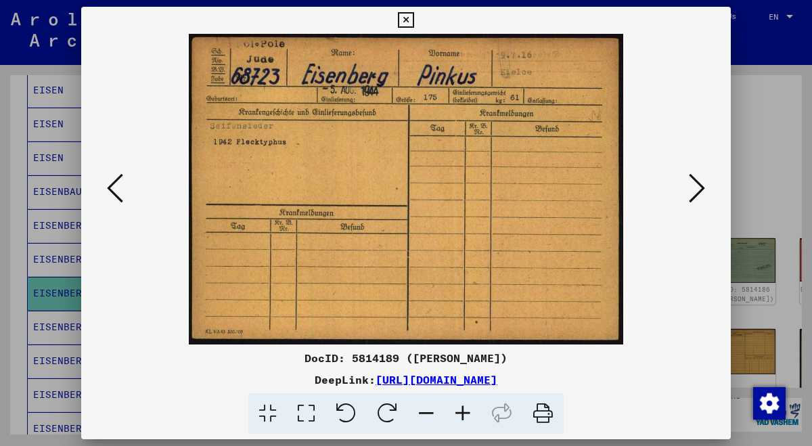
click at [700, 190] on icon at bounding box center [697, 188] width 16 height 32
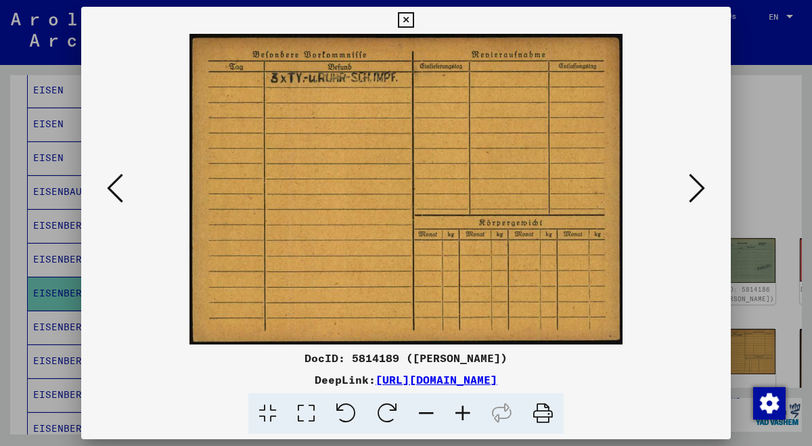
click at [700, 190] on icon at bounding box center [697, 188] width 16 height 32
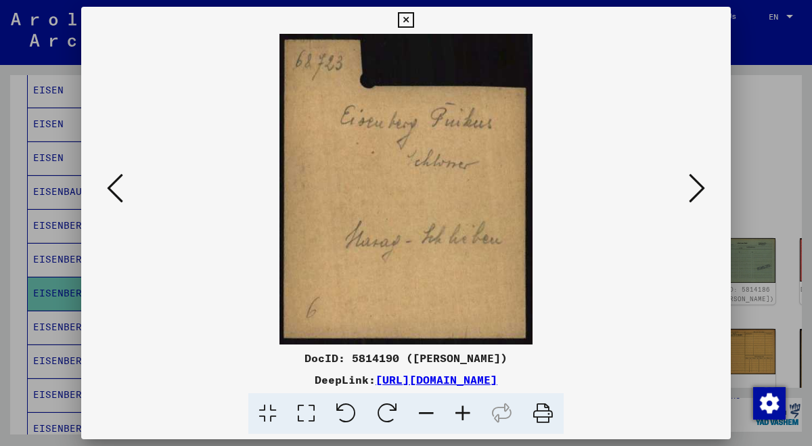
click at [414, 19] on icon at bounding box center [406, 20] width 16 height 16
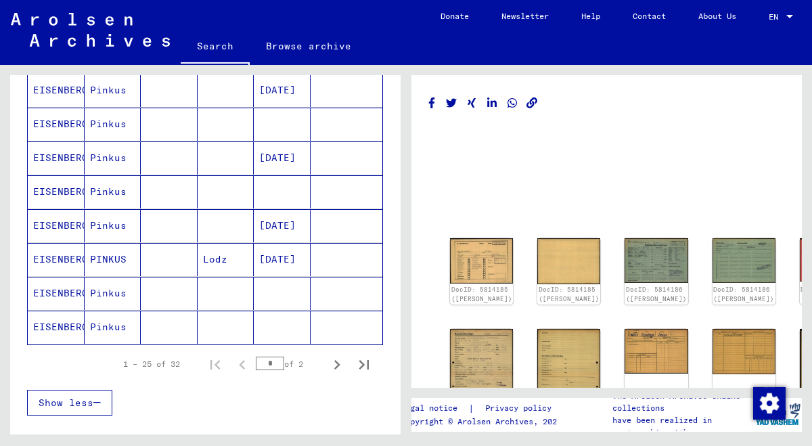
scroll to position [777, 0]
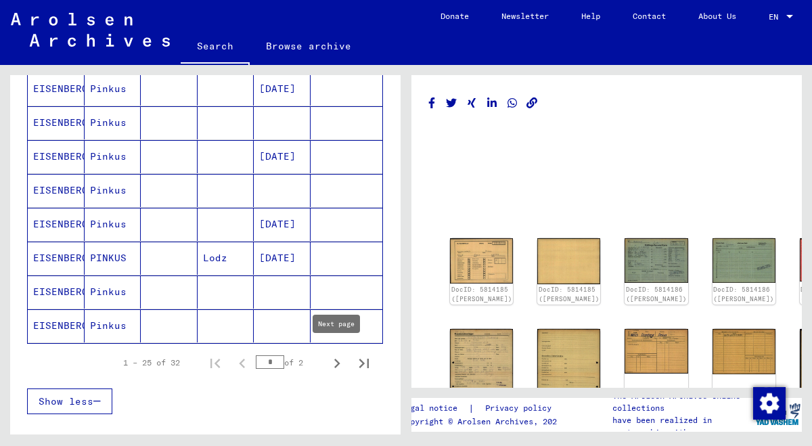
click at [338, 354] on icon "Next page" at bounding box center [337, 363] width 19 height 19
type input "*"
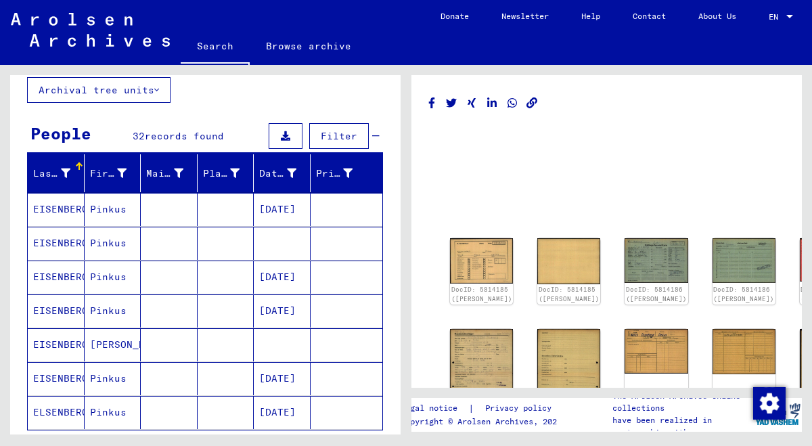
scroll to position [74, 0]
